Goal: Information Seeking & Learning: Learn about a topic

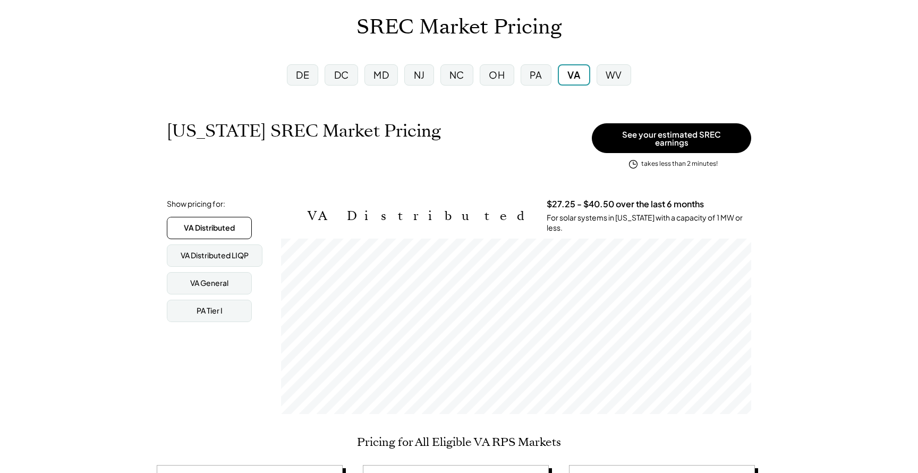
scroll to position [64, 0]
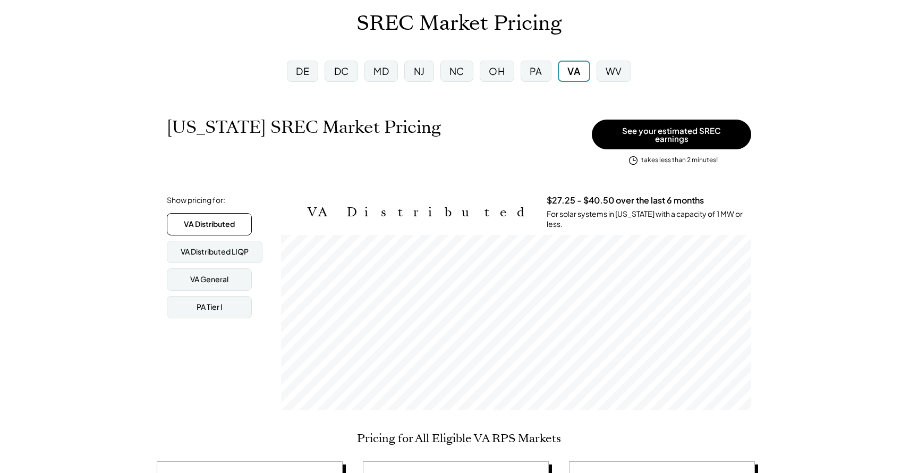
click at [532, 69] on div "PA" at bounding box center [535, 70] width 13 height 13
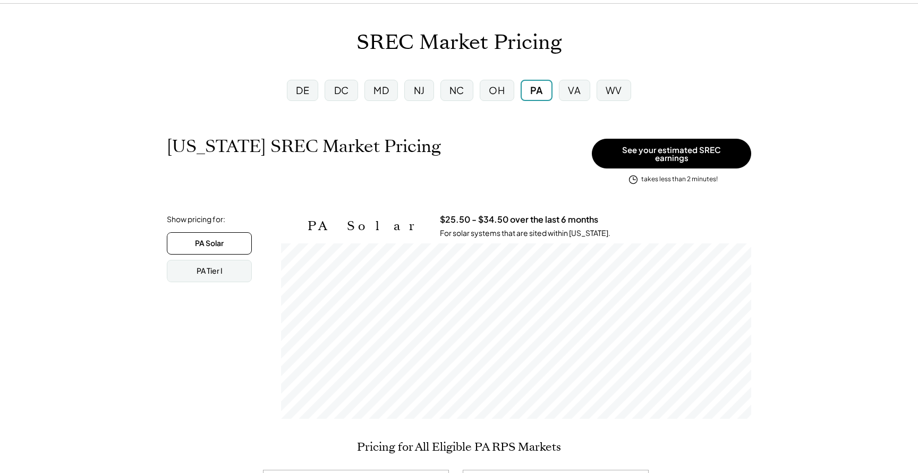
scroll to position [19, 0]
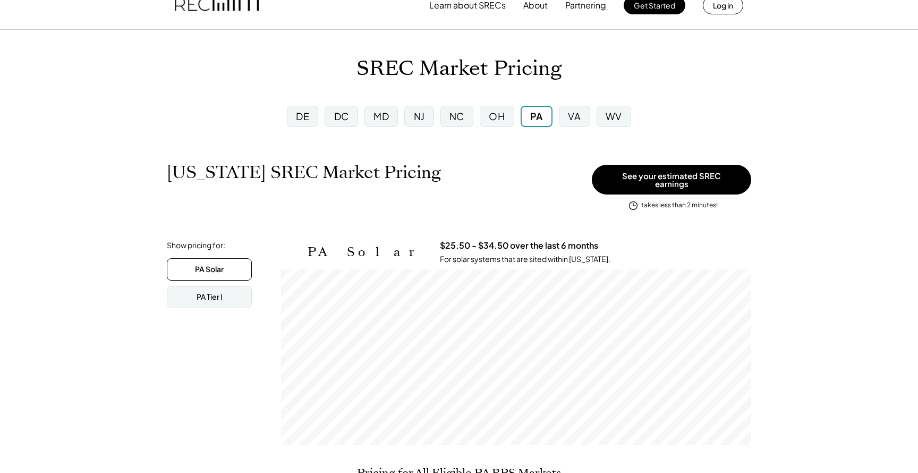
click at [217, 264] on div "PA Solar" at bounding box center [209, 269] width 29 height 11
click at [220, 292] on div "PA Tier I" at bounding box center [209, 297] width 26 height 11
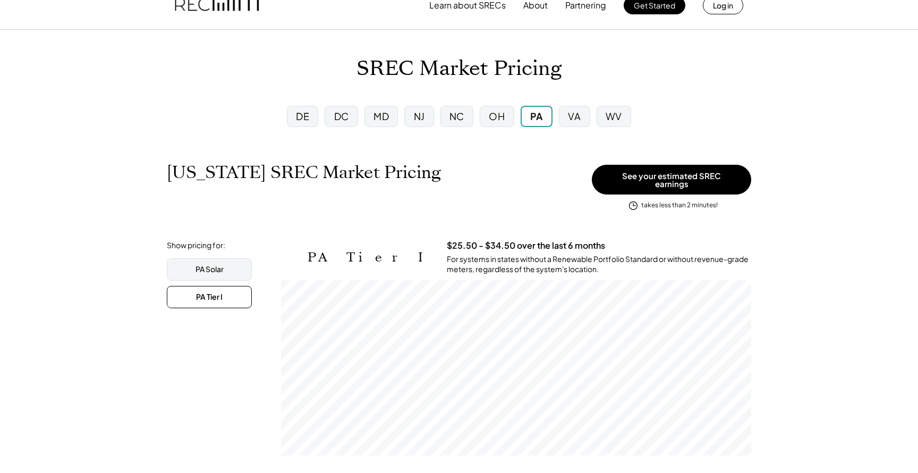
scroll to position [175, 470]
click at [227, 264] on div "PA Solar" at bounding box center [209, 269] width 85 height 22
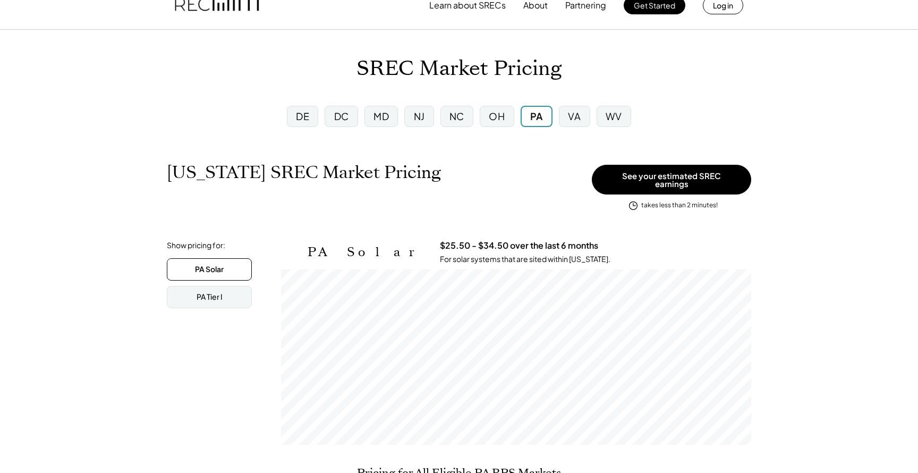
click at [419, 117] on div "NJ" at bounding box center [419, 115] width 11 height 13
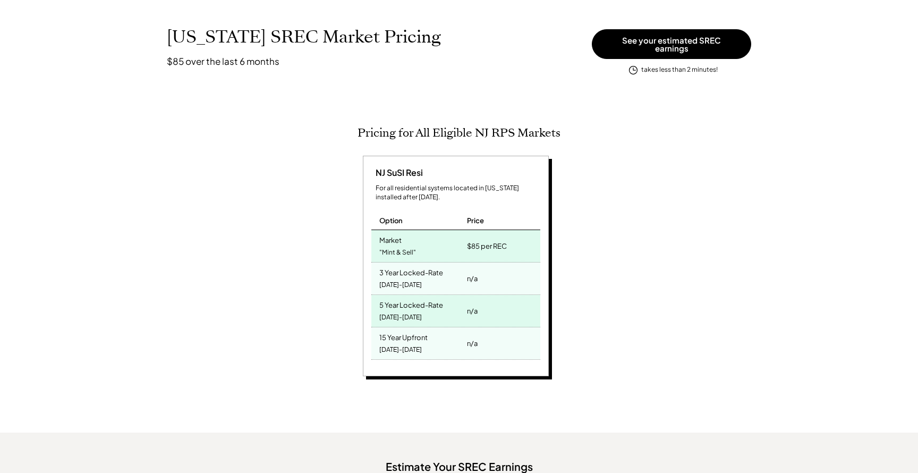
scroll to position [88, 0]
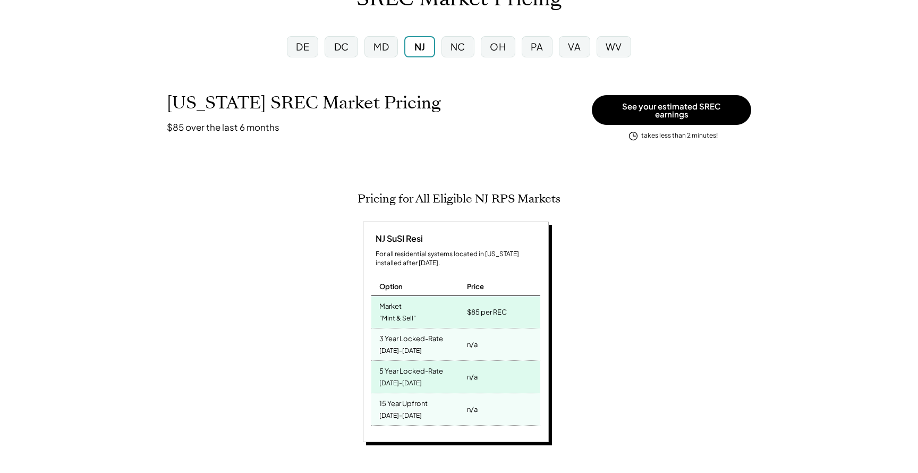
click at [300, 47] on div "DE" at bounding box center [302, 46] width 13 height 13
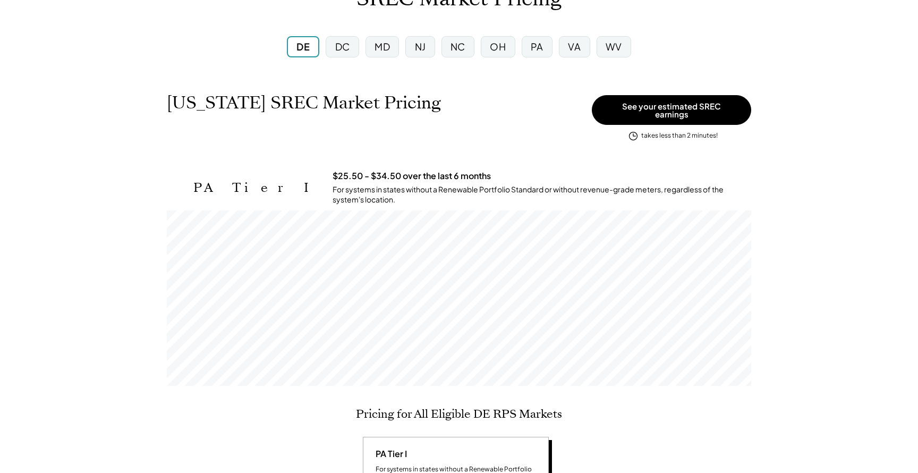
scroll to position [175, 584]
